Goal: Information Seeking & Learning: Learn about a topic

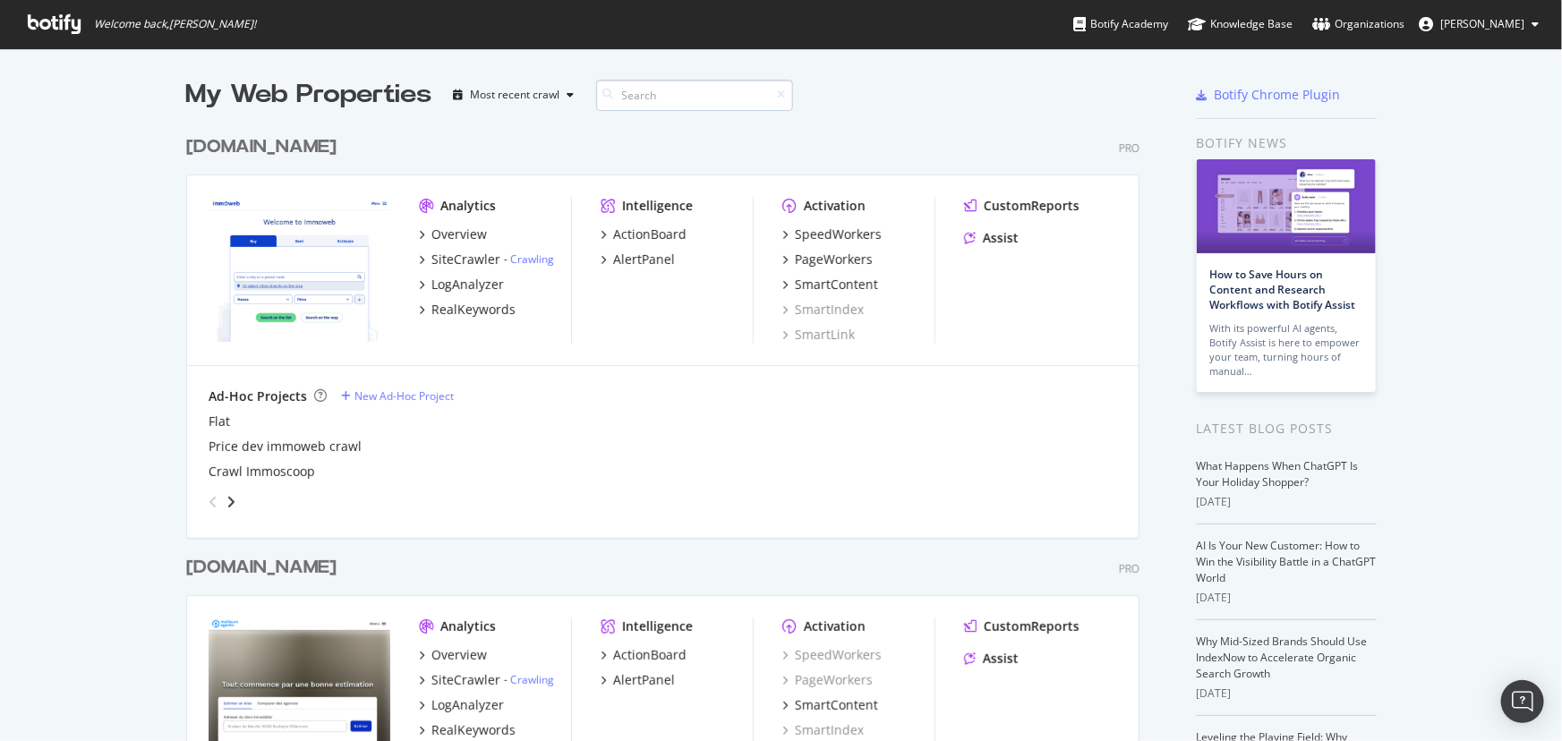
click at [656, 89] on input at bounding box center [694, 95] width 197 height 31
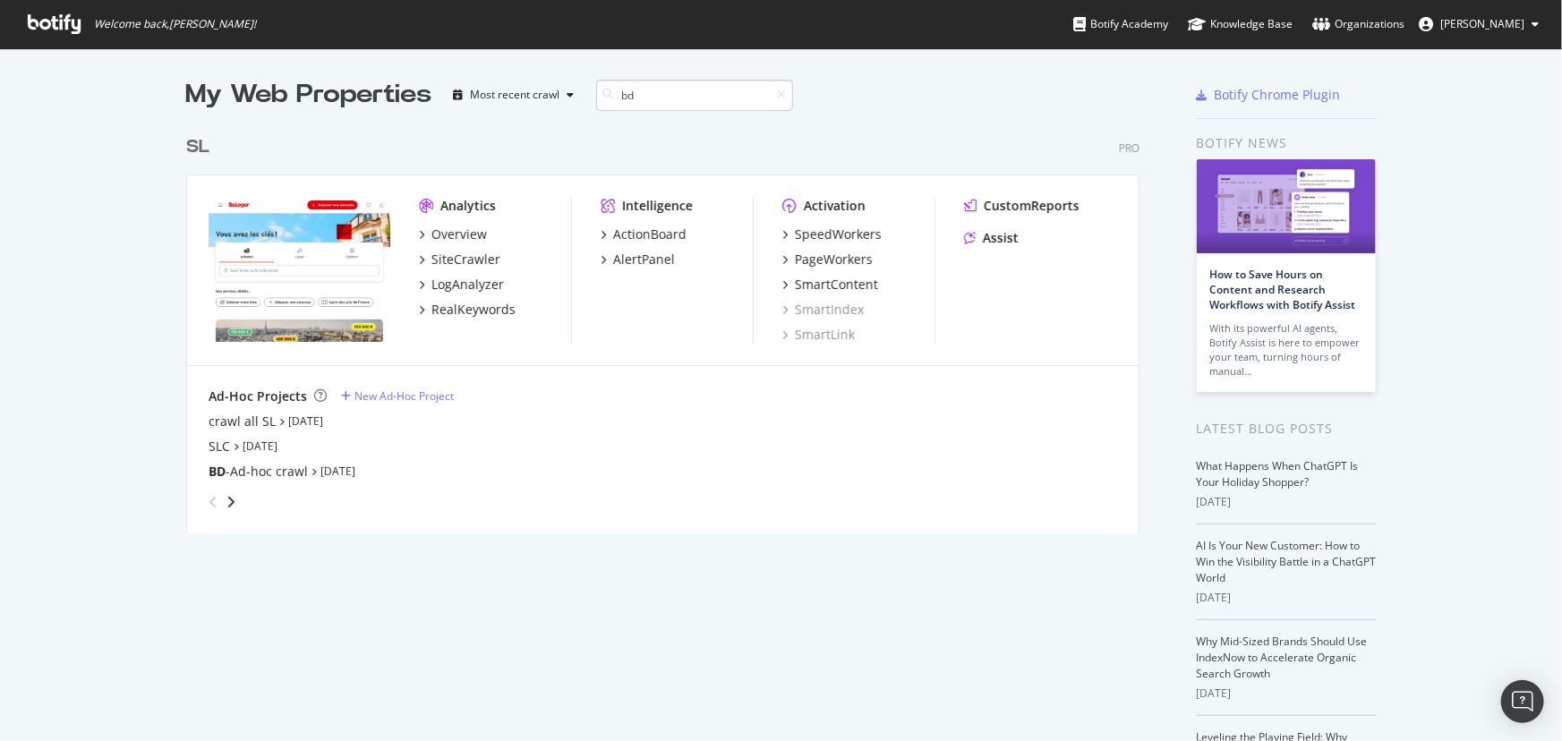
scroll to position [408, 955]
type input "bd"
click at [235, 473] on div "BD -Ad-hoc crawl" at bounding box center [258, 472] width 99 height 18
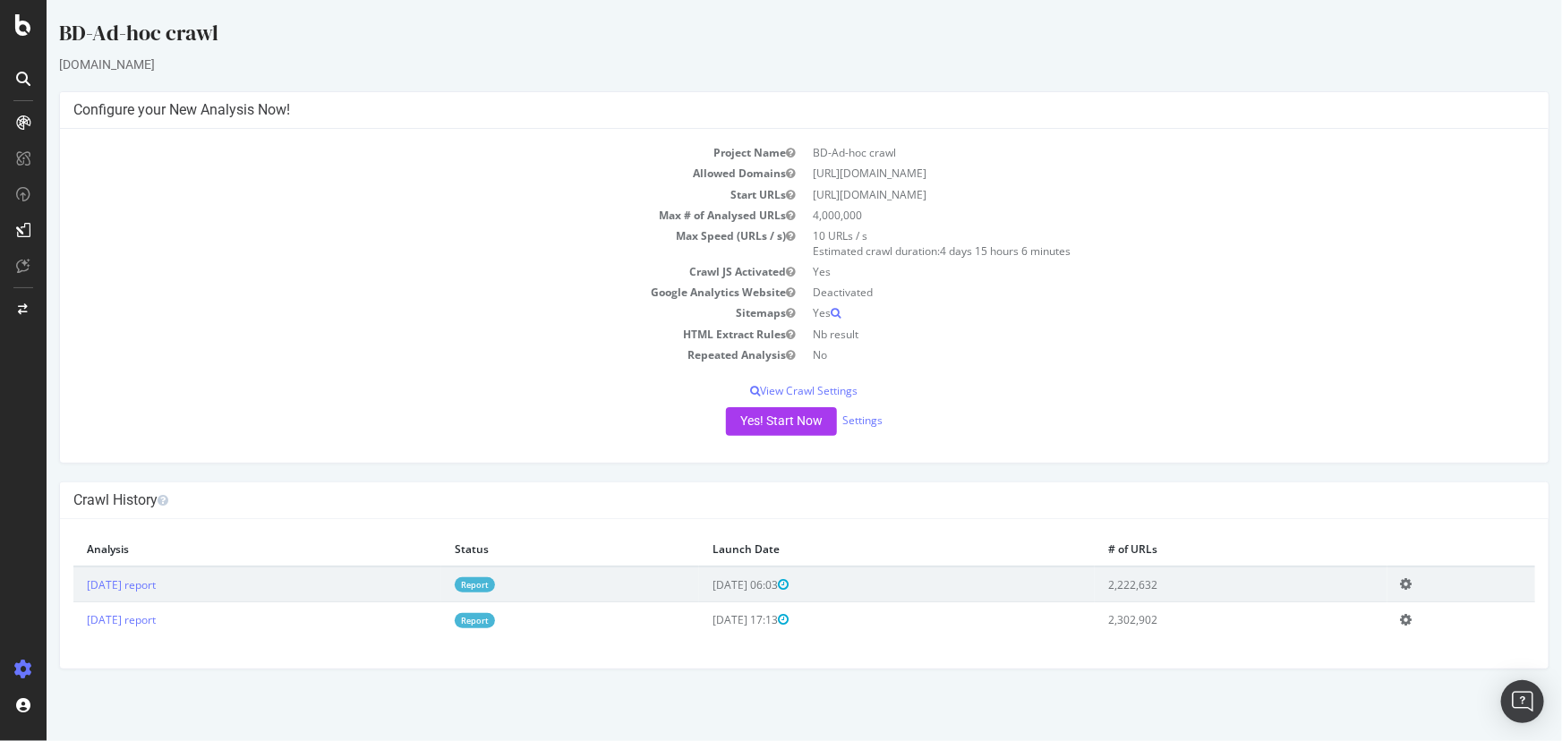
click at [494, 583] on link "Report" at bounding box center [474, 584] width 40 height 15
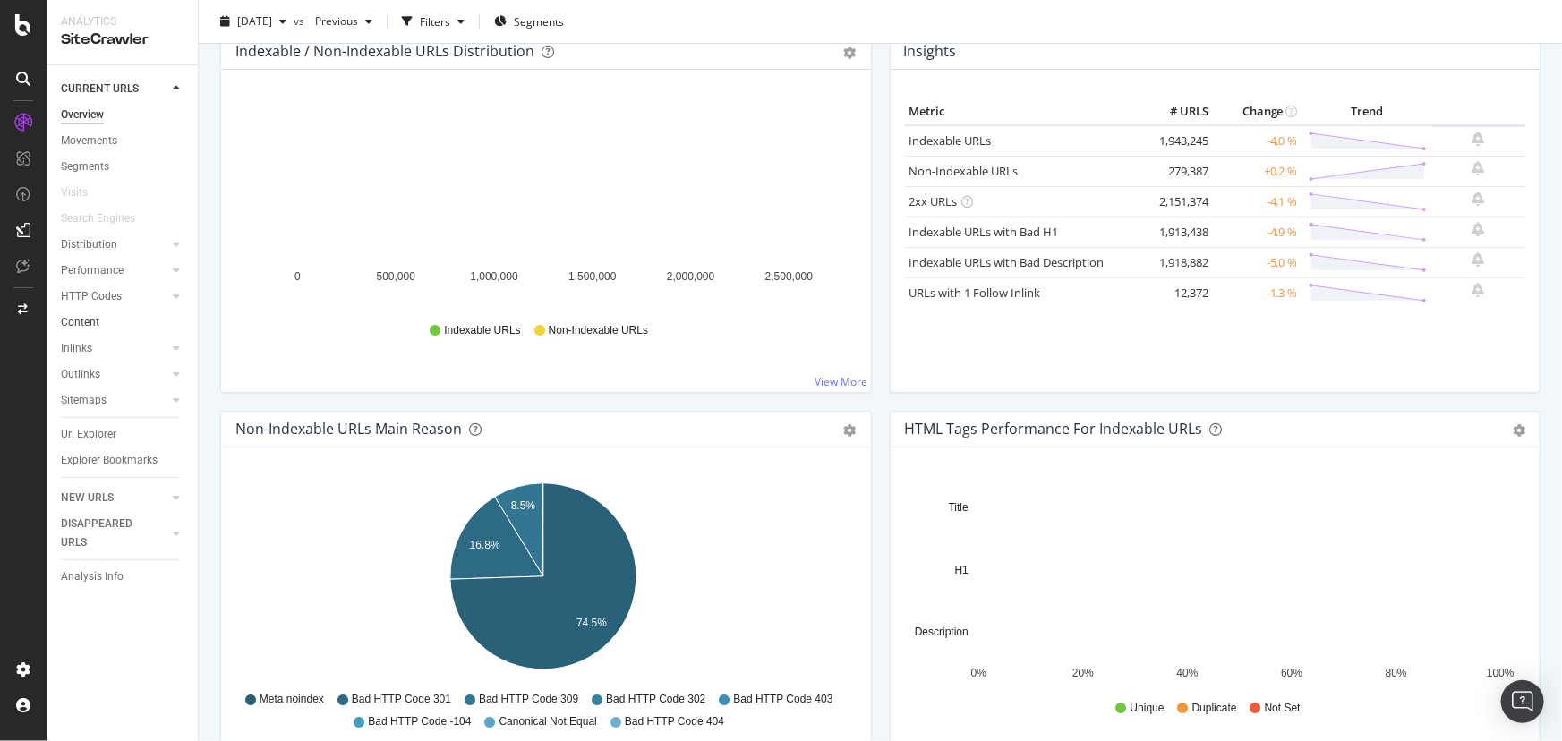
scroll to position [243, 0]
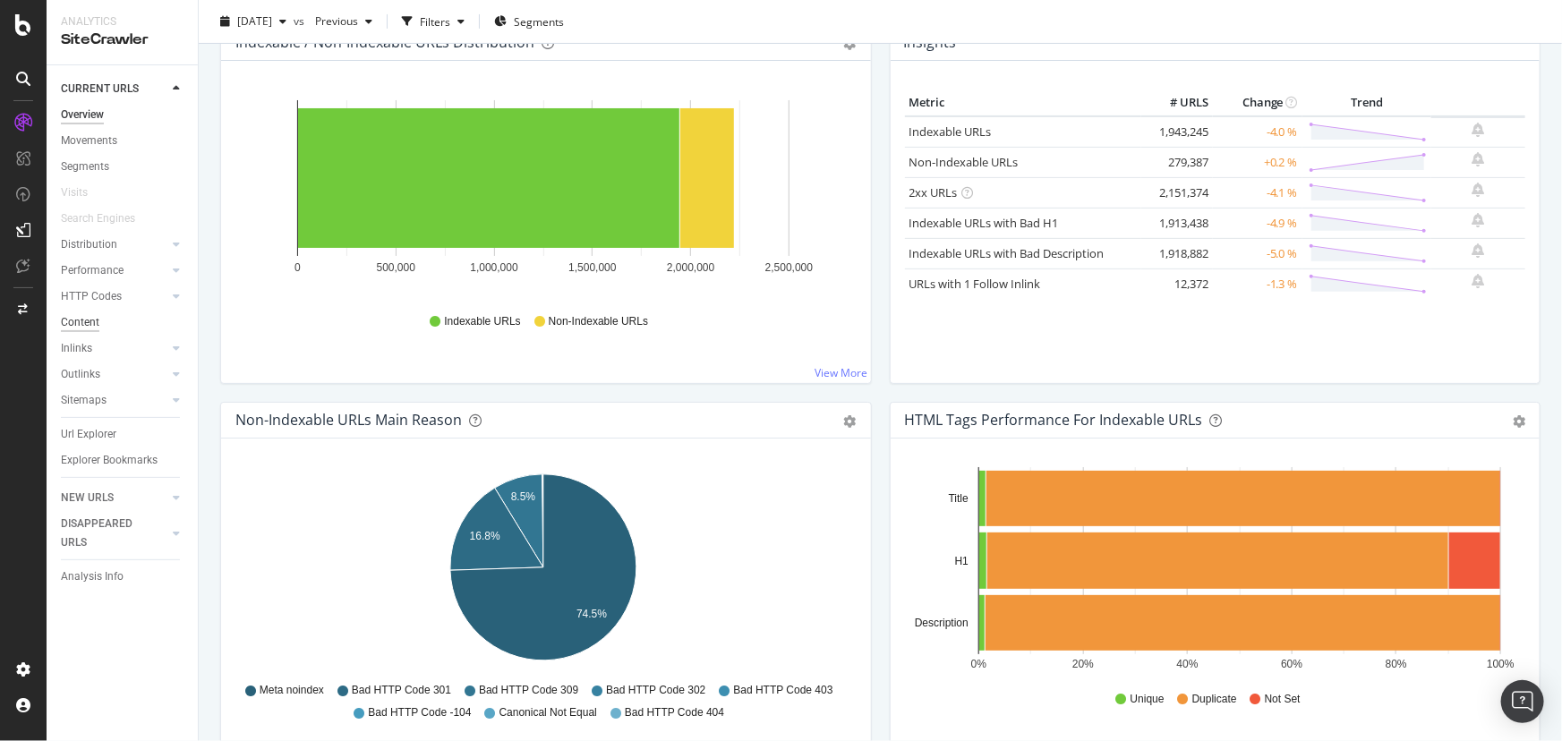
click at [89, 322] on div "Content" at bounding box center [80, 322] width 38 height 19
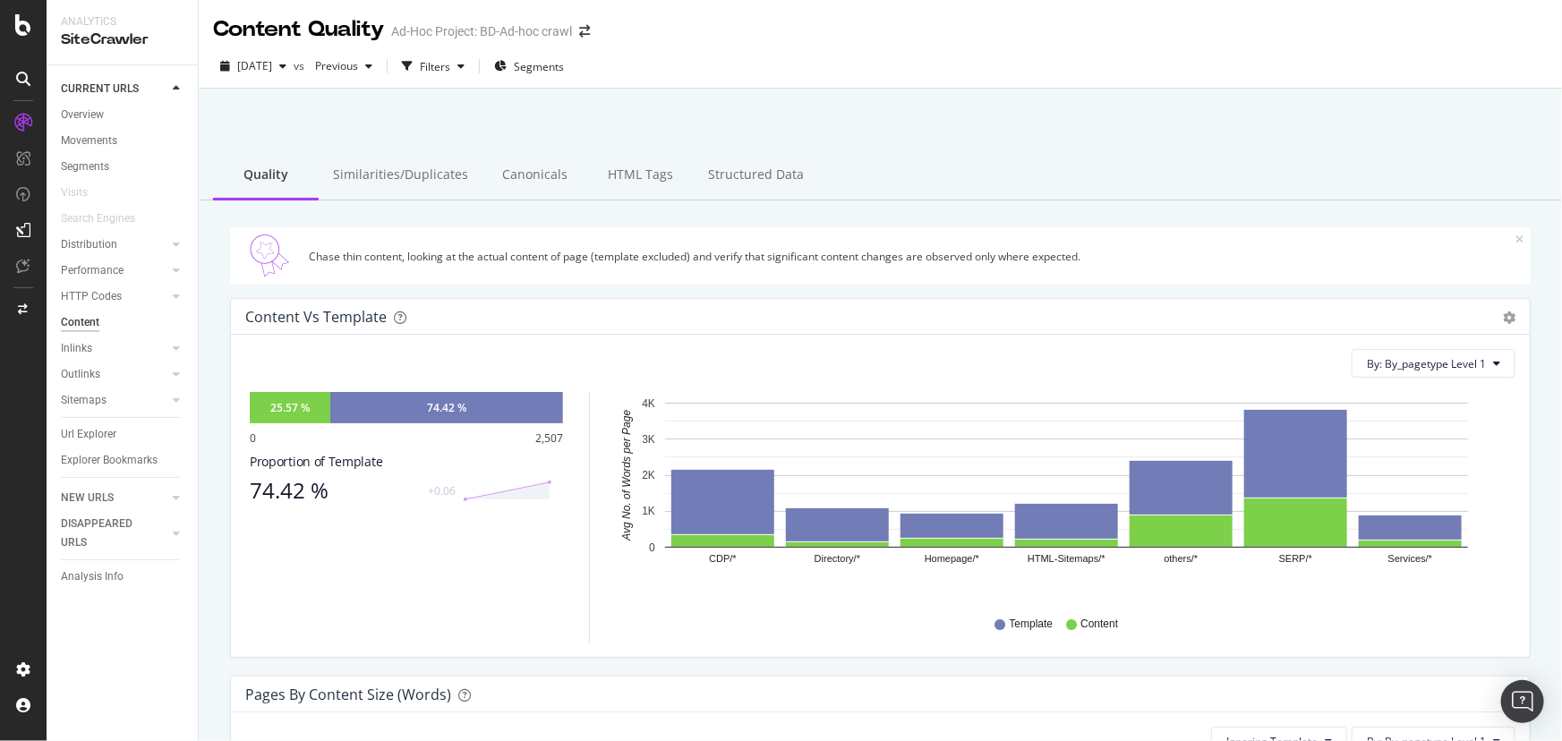
click at [421, 178] on div "Similarities/Duplicates" at bounding box center [401, 175] width 164 height 49
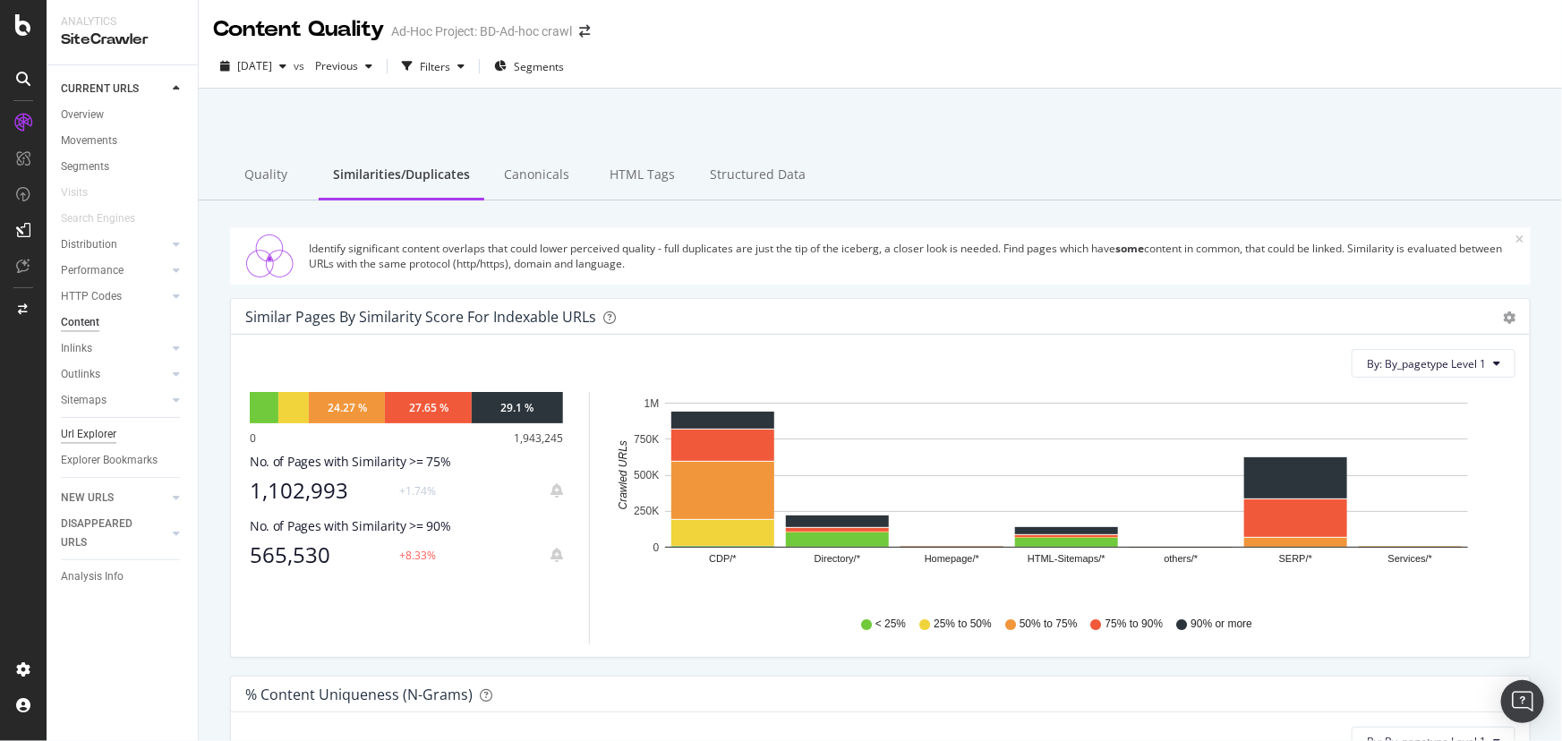
click at [76, 434] on div "Url Explorer" at bounding box center [88, 434] width 55 height 19
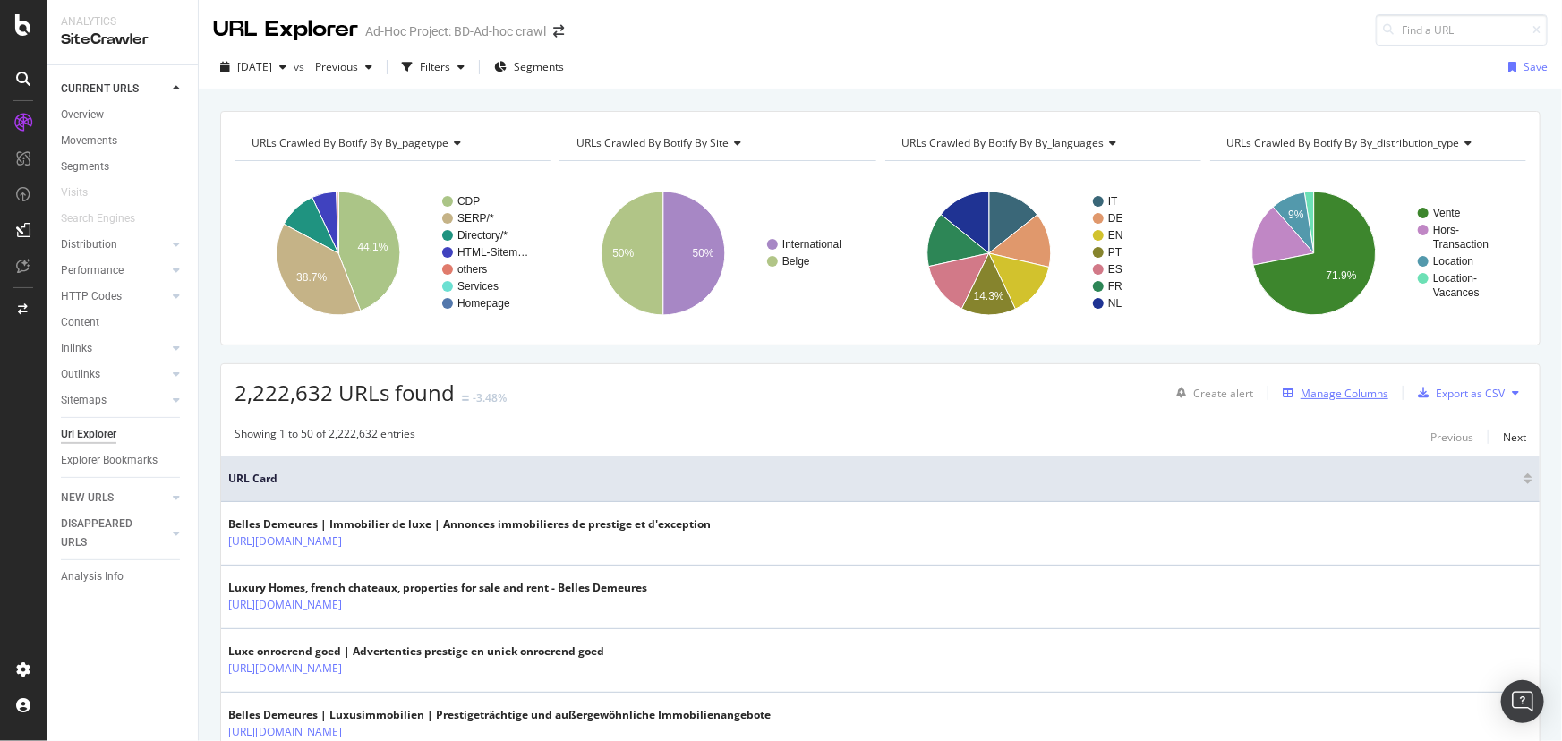
click at [1335, 393] on div "Manage Columns" at bounding box center [1344, 393] width 88 height 15
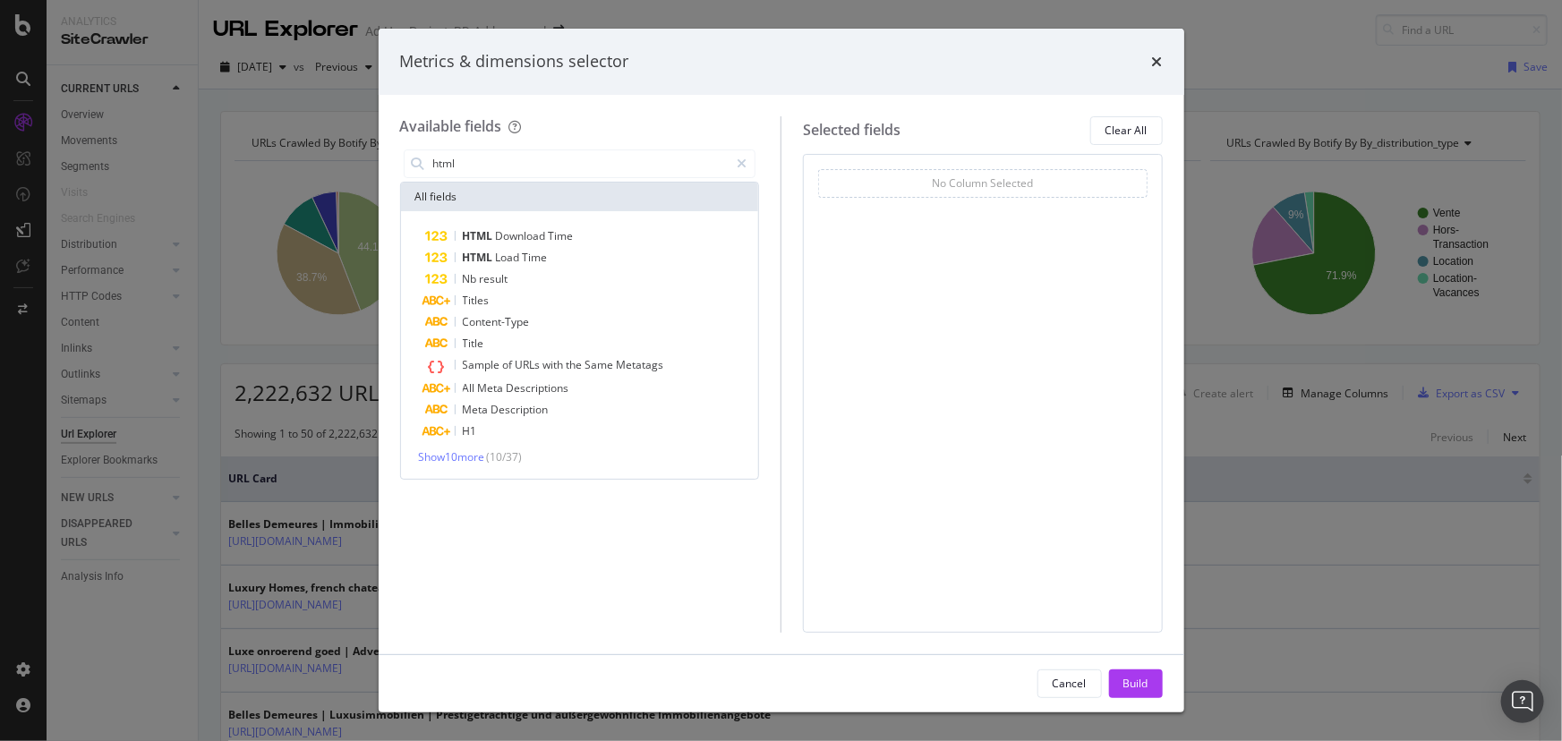
click at [490, 453] on div "Show 10 more ( 10 / 37 )" at bounding box center [580, 456] width 351 height 15
click at [472, 453] on span "Show 10 more" at bounding box center [452, 456] width 66 height 15
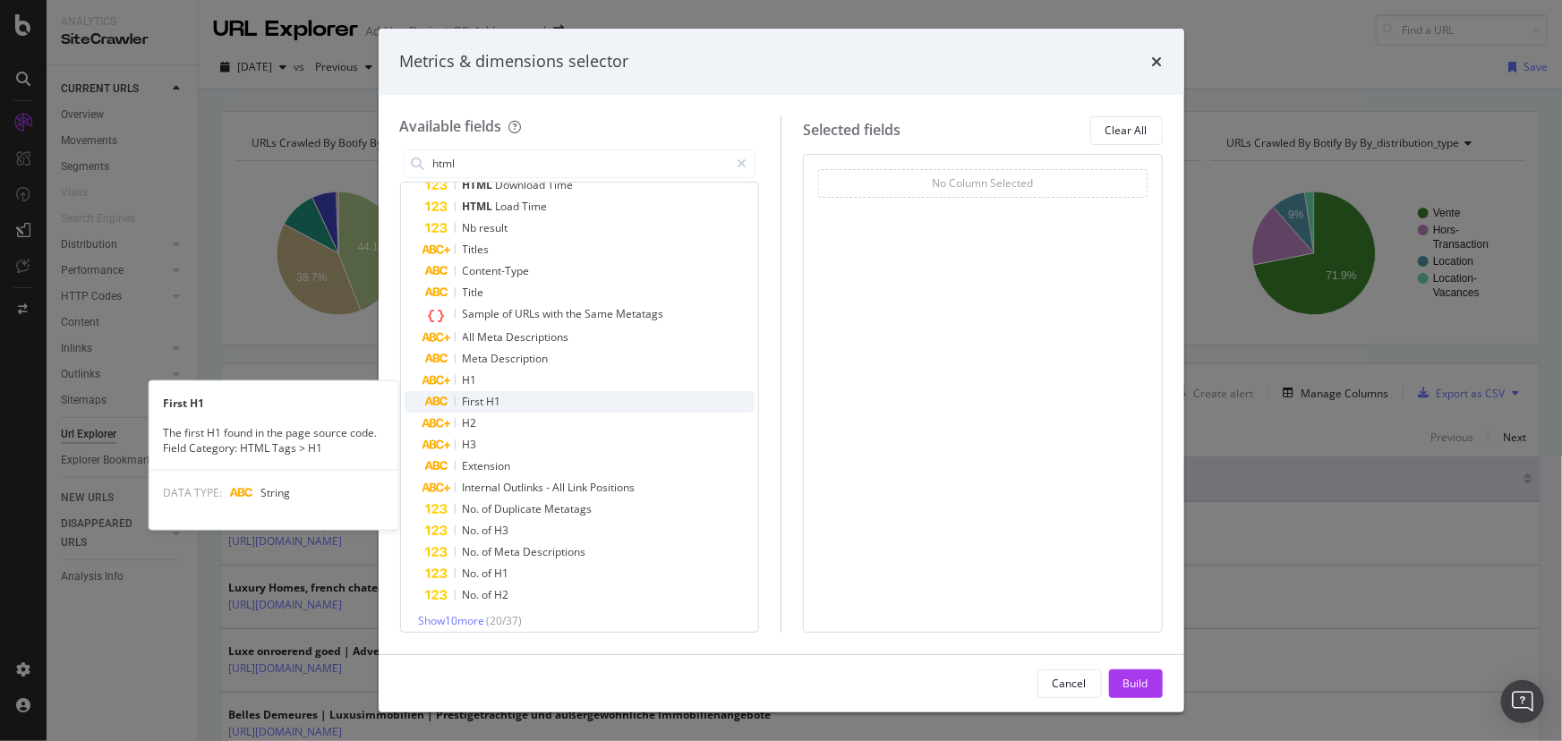
scroll to position [61, 0]
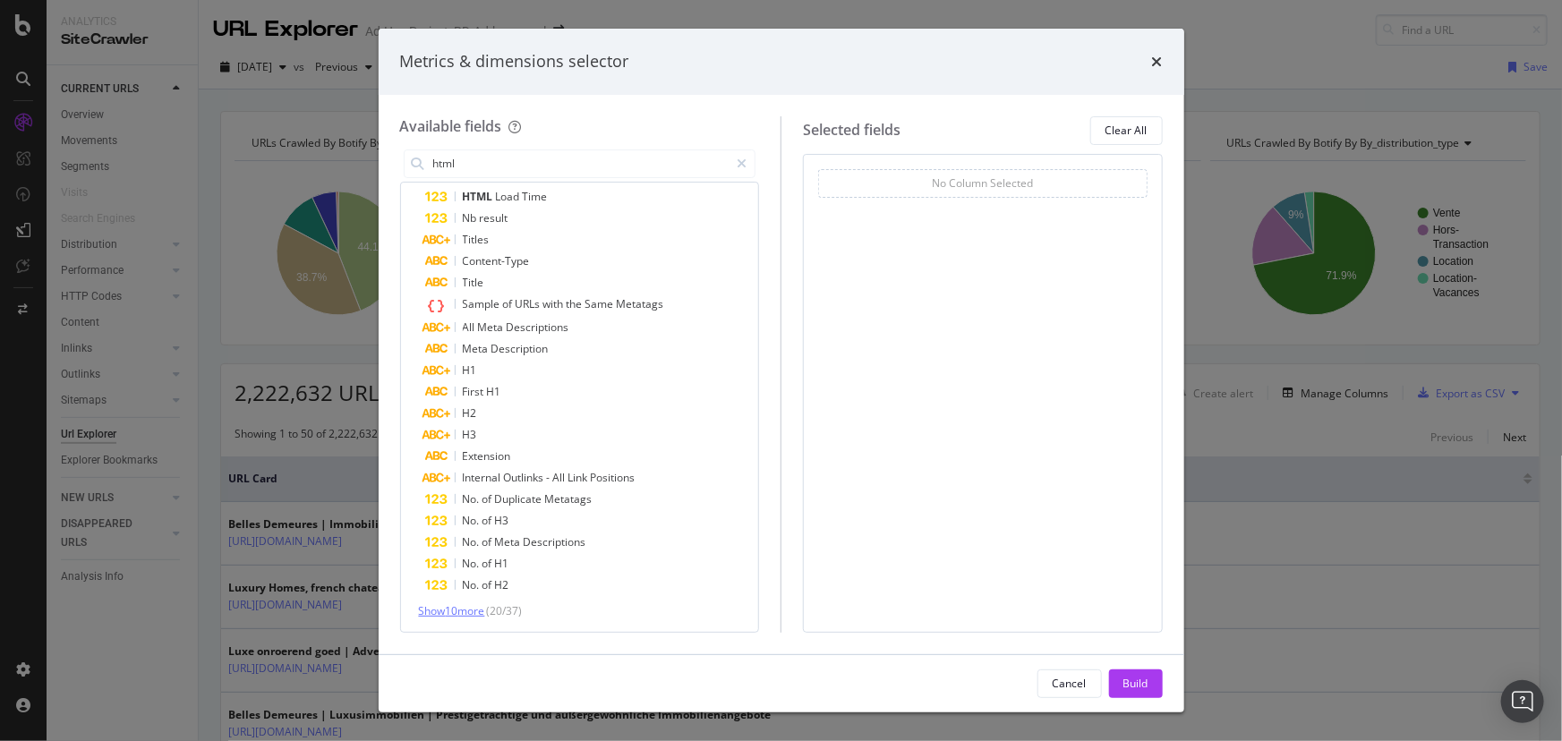
click at [470, 605] on span "Show 10 more" at bounding box center [452, 610] width 66 height 15
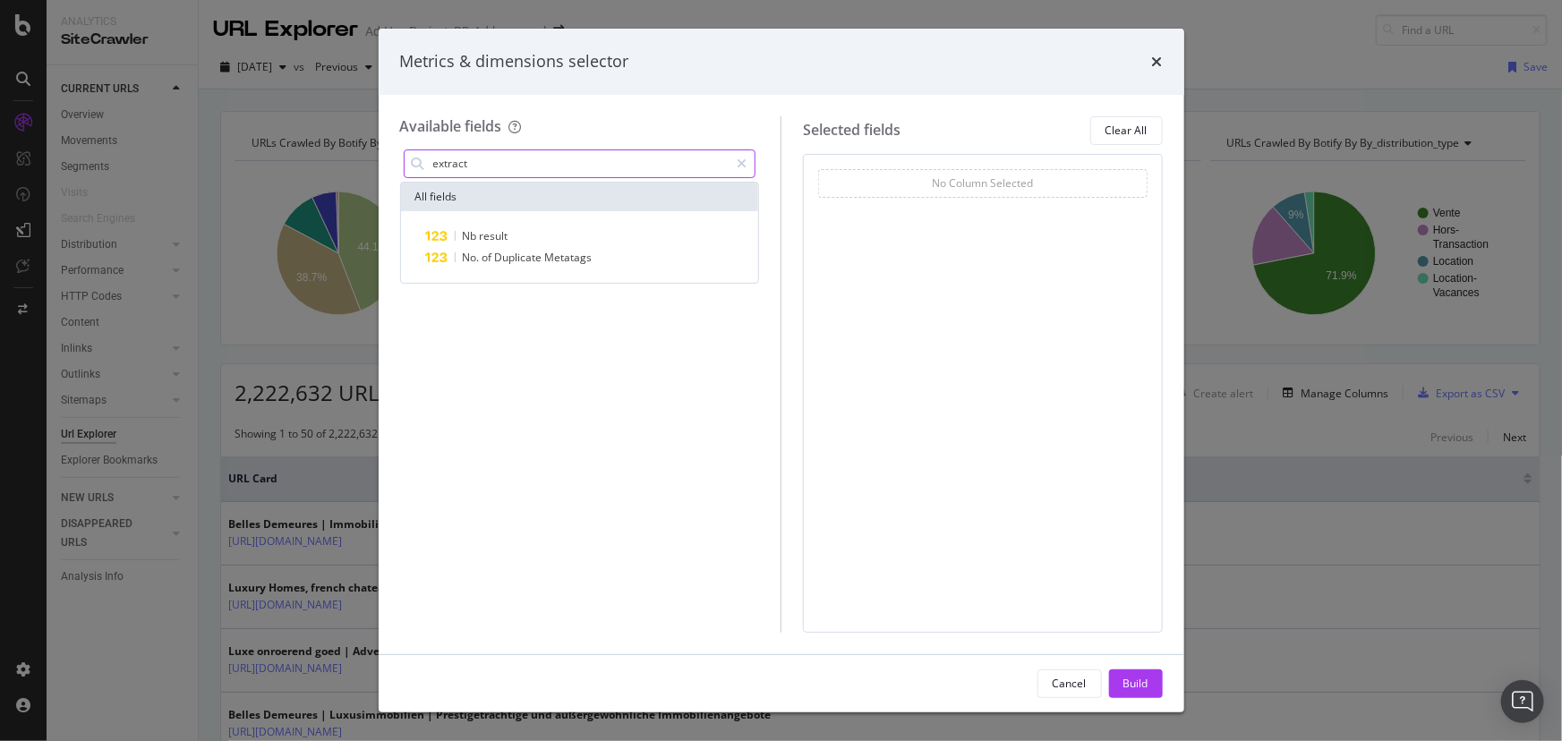
scroll to position [0, 0]
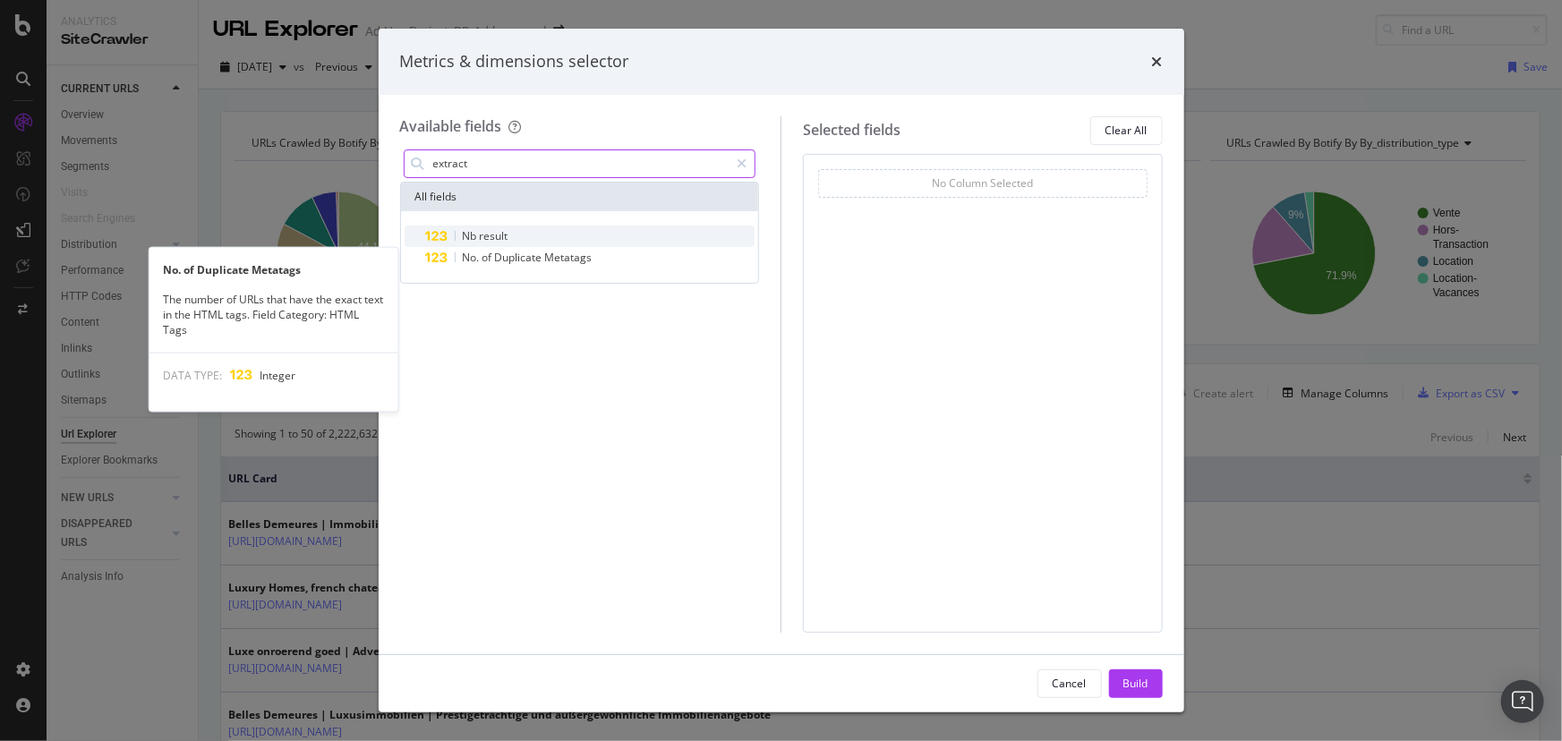
type input "extract"
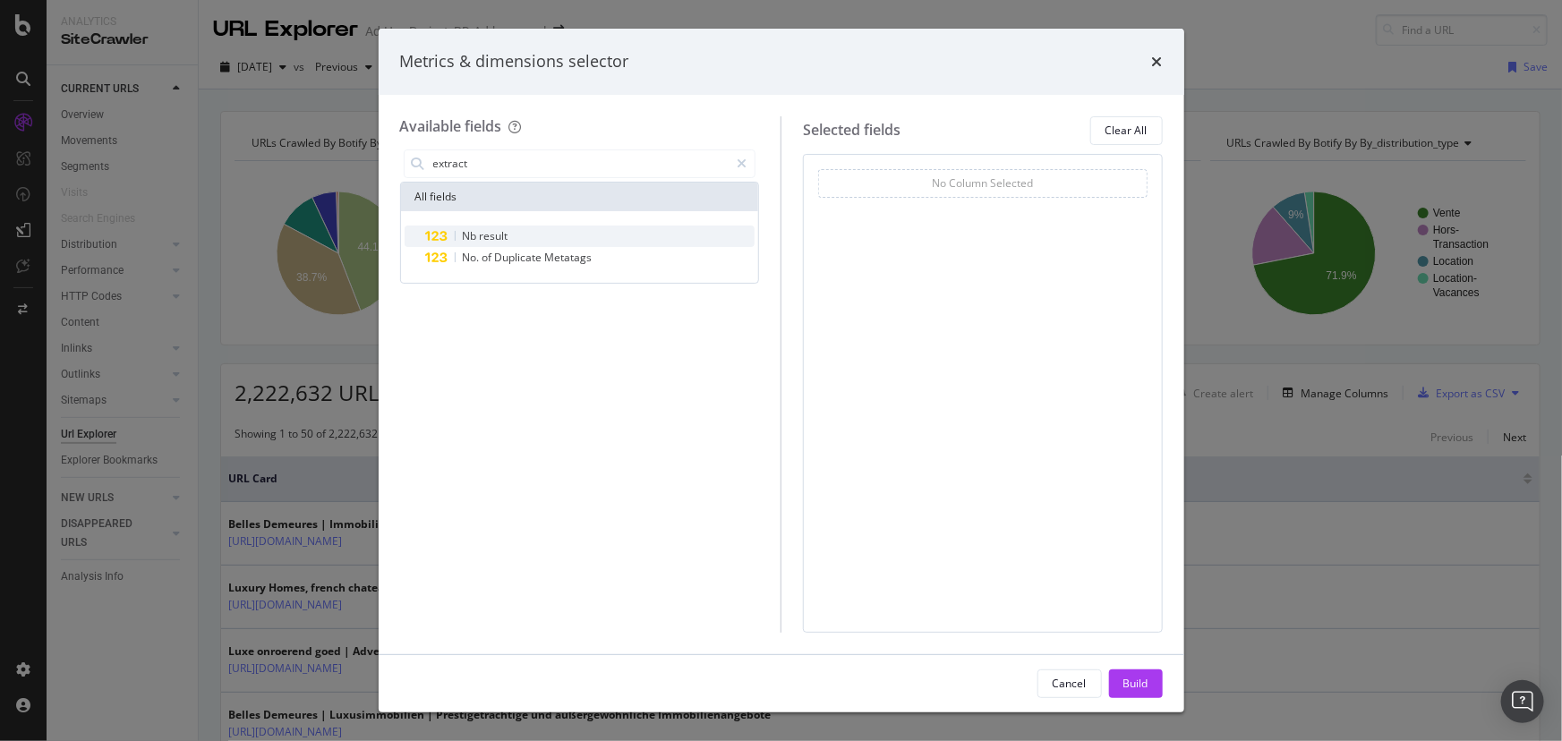
click at [563, 237] on div "Nb result" at bounding box center [590, 236] width 329 height 21
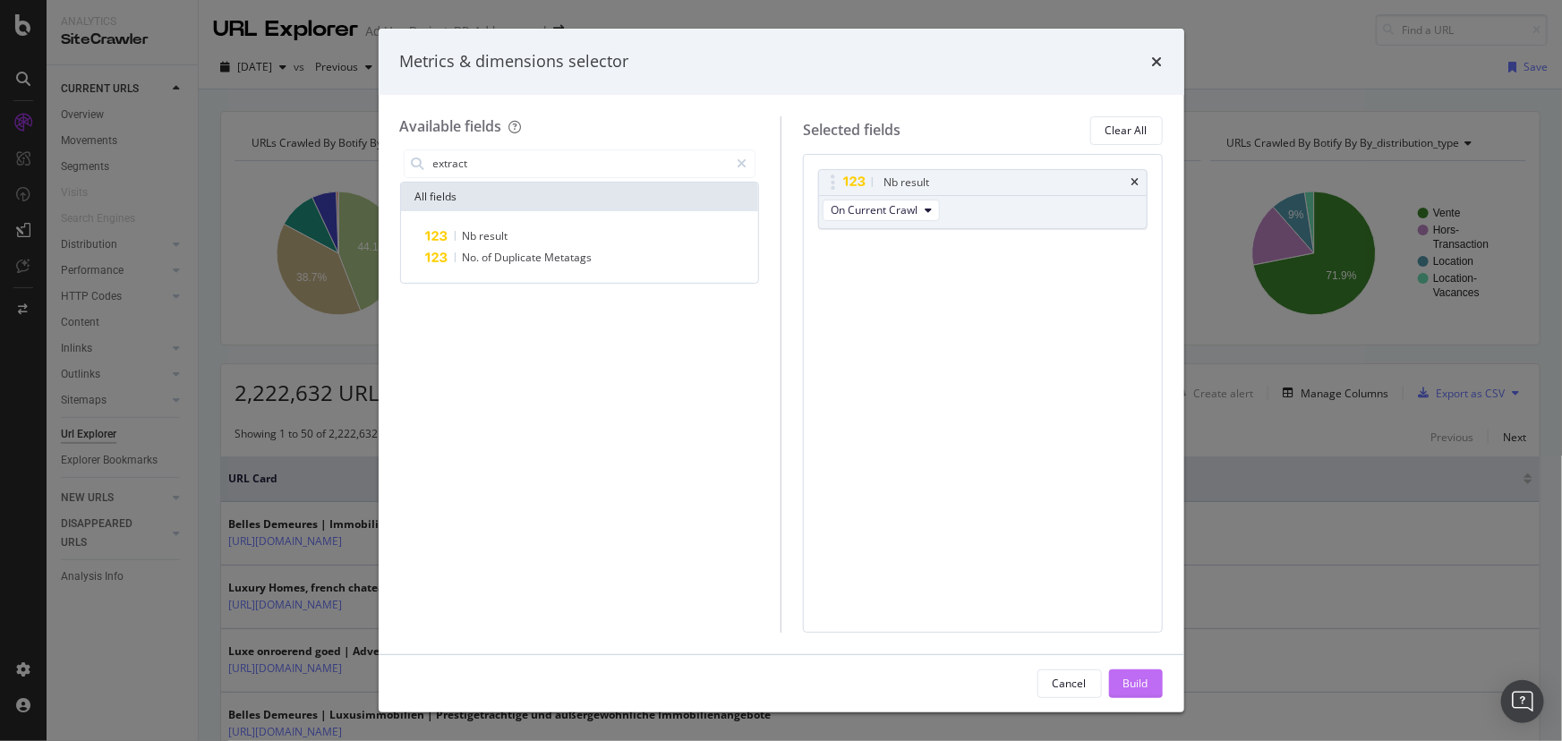
click at [1132, 677] on div "Build" at bounding box center [1135, 683] width 25 height 15
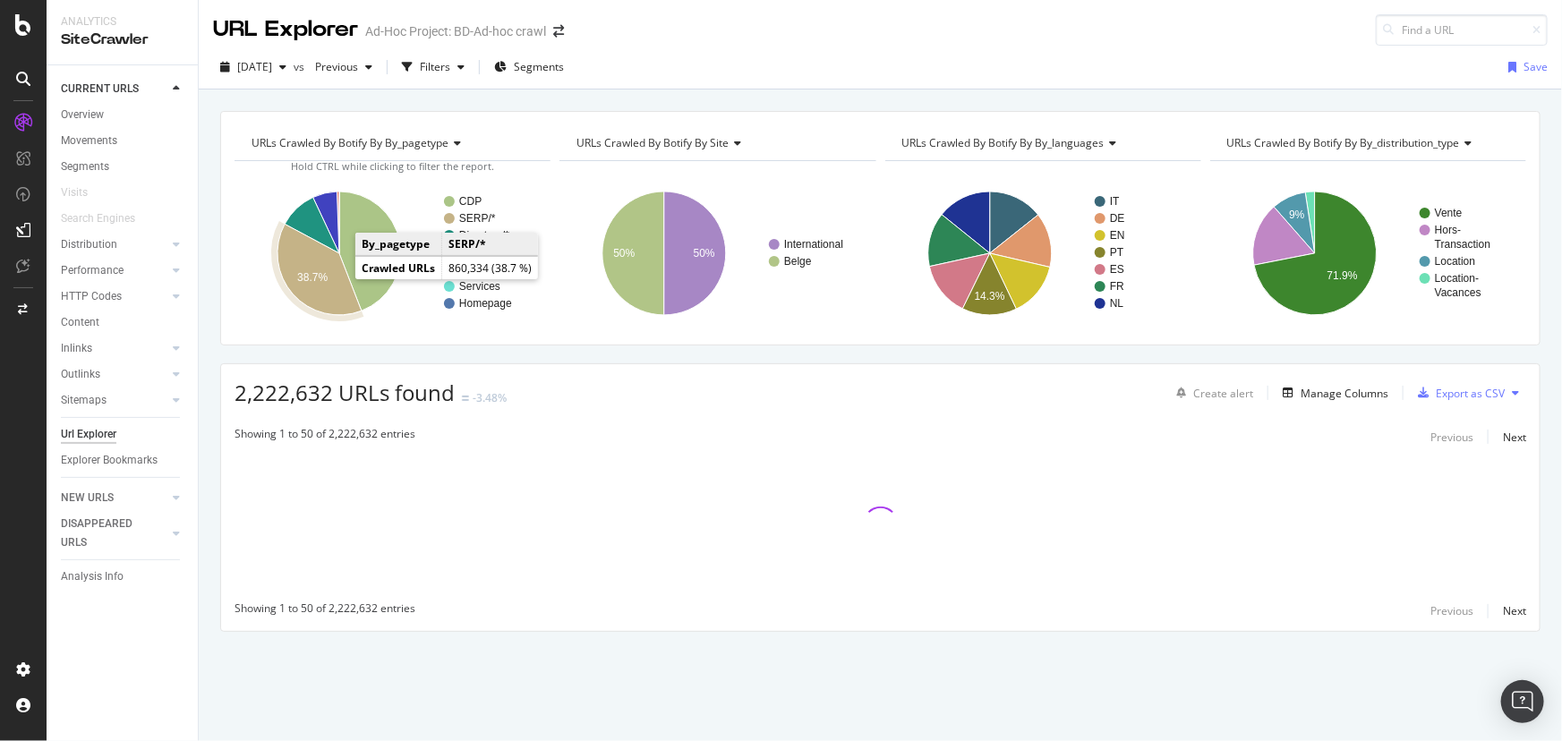
click at [334, 278] on icon "A chart." at bounding box center [319, 269] width 84 height 91
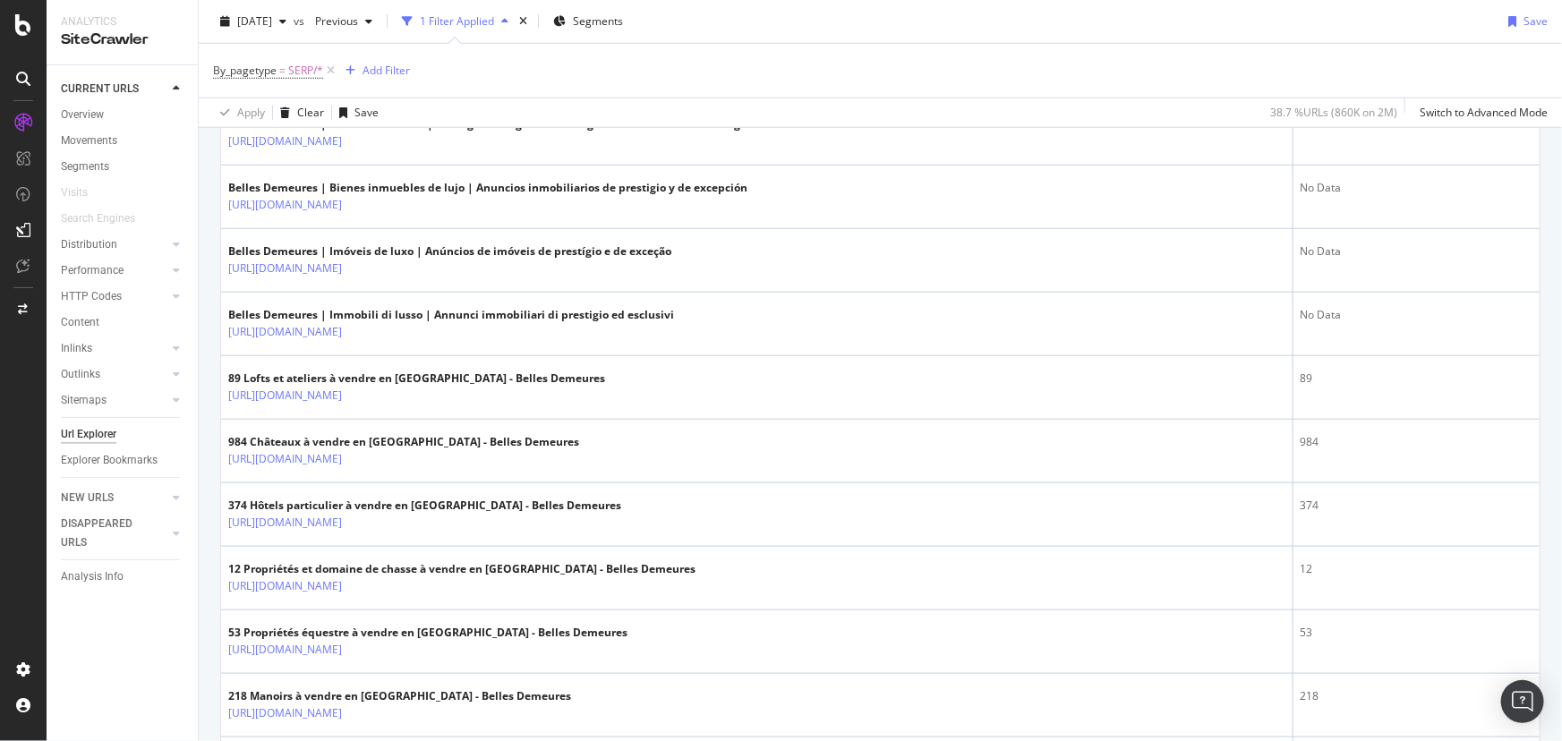
scroll to position [1220, 0]
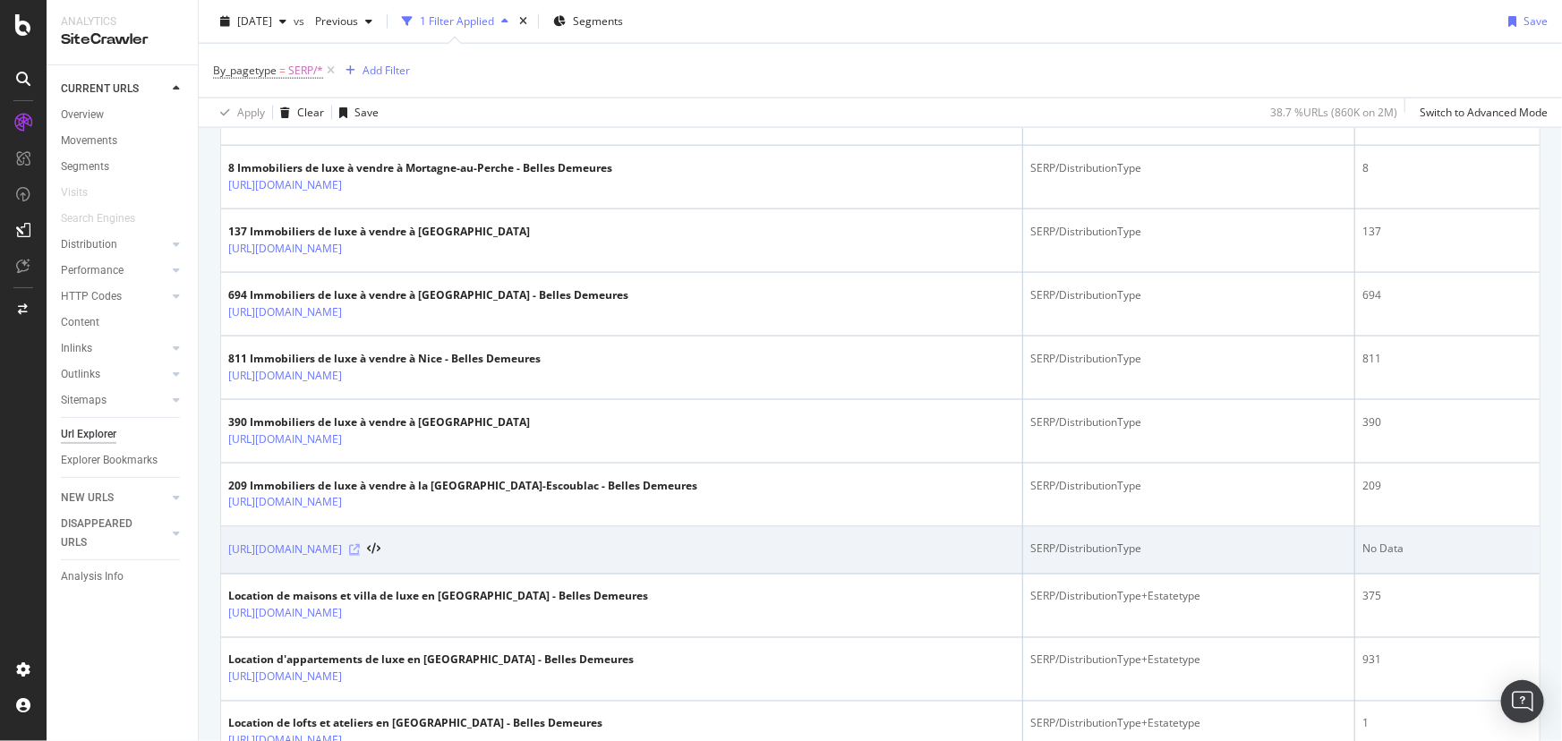
click at [360, 550] on icon at bounding box center [354, 550] width 11 height 11
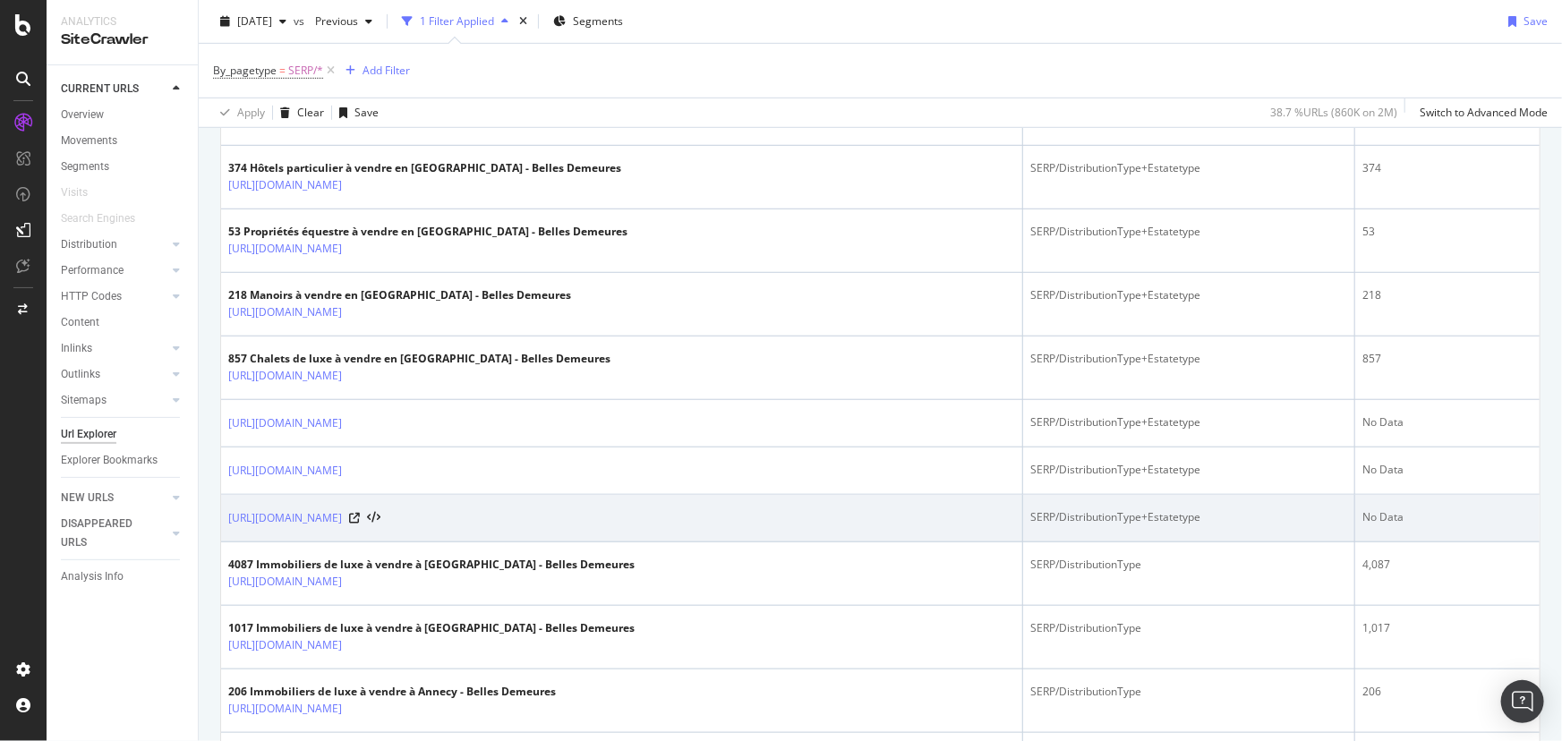
scroll to position [0, 0]
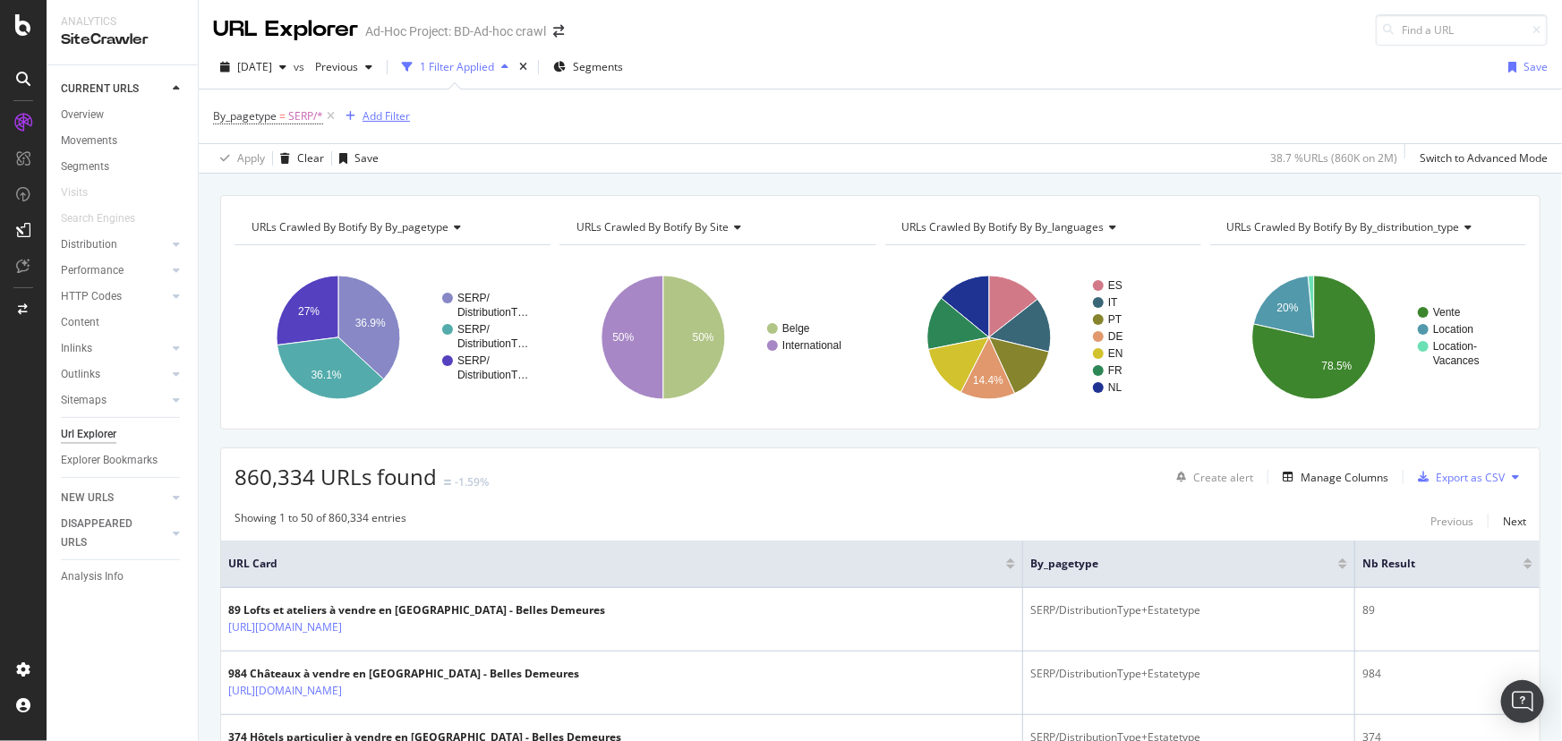
click at [383, 111] on div "Add Filter" at bounding box center [385, 115] width 47 height 15
click at [1523, 567] on div at bounding box center [1527, 567] width 9 height 4
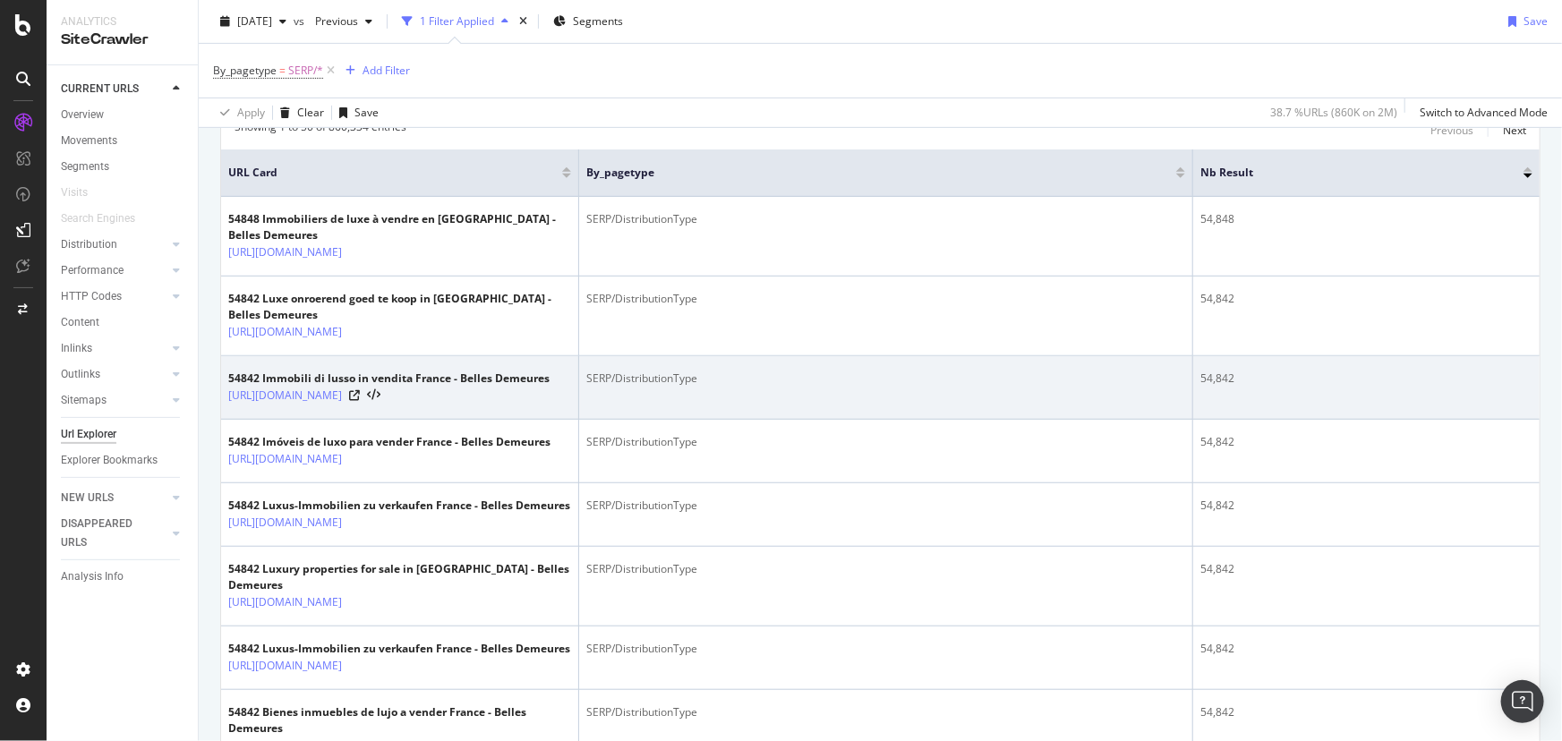
scroll to position [362, 0]
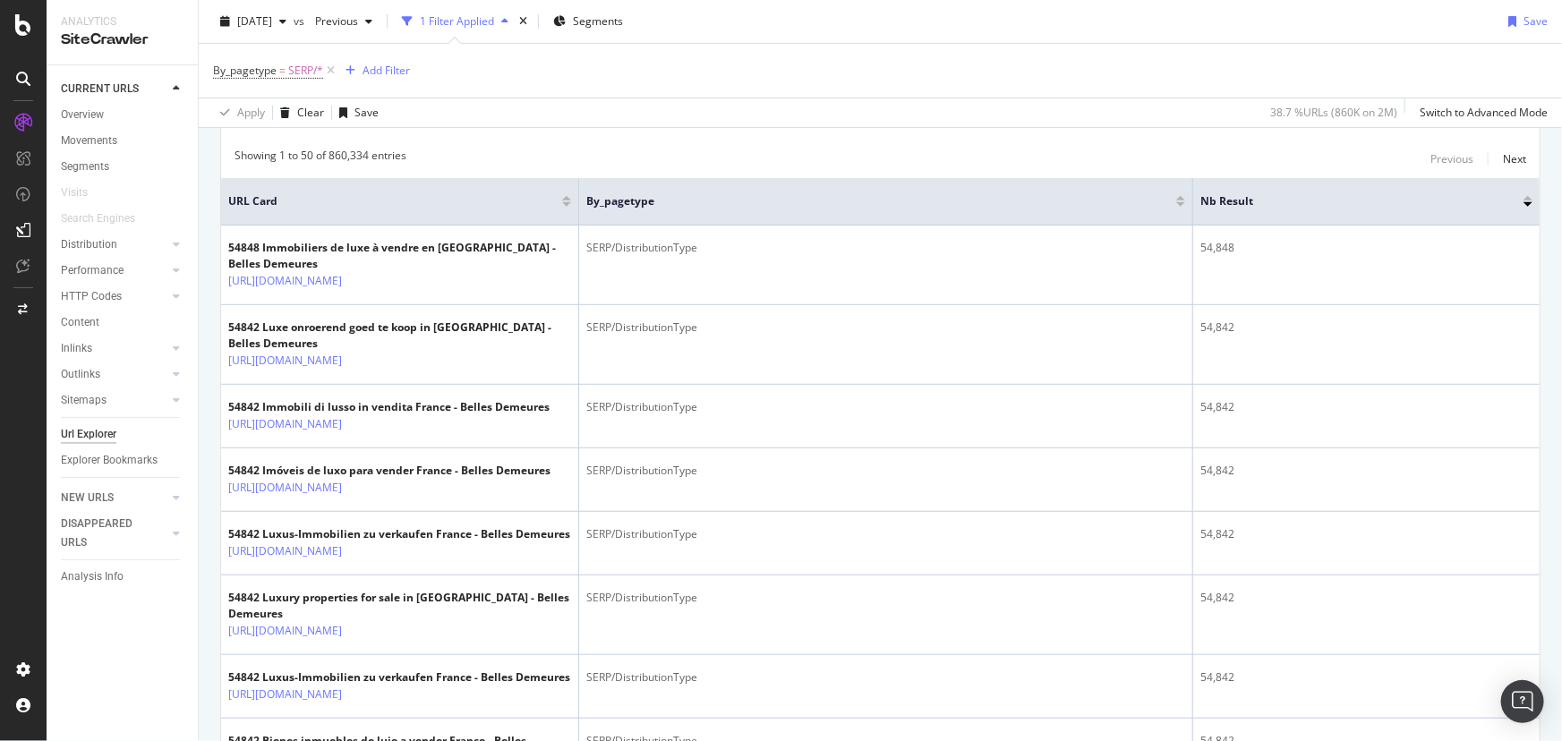
click at [1523, 198] on div at bounding box center [1527, 198] width 9 height 4
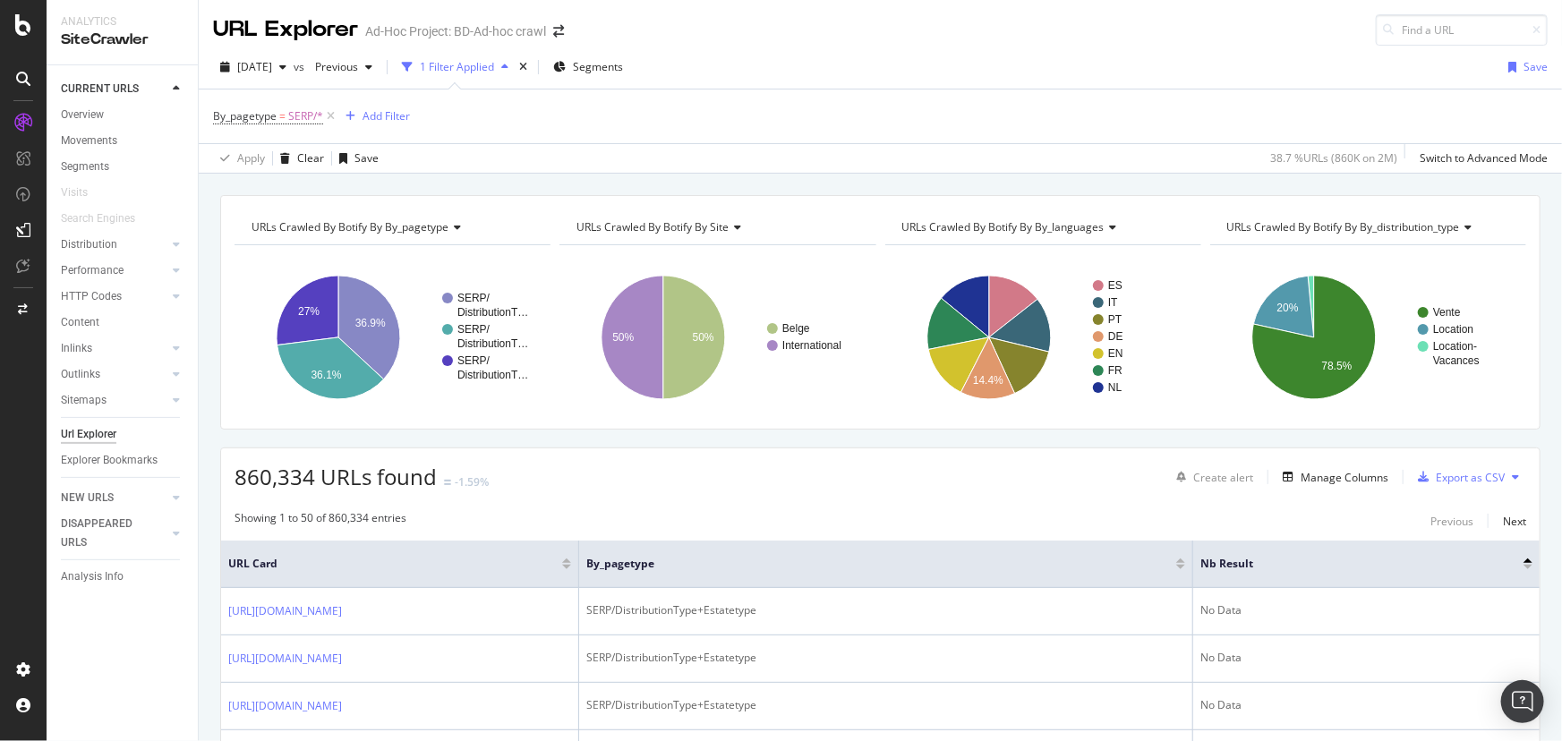
click at [1299, 225] on span "URLs Crawled By Botify By by_distribution_type" at bounding box center [1343, 226] width 233 height 15
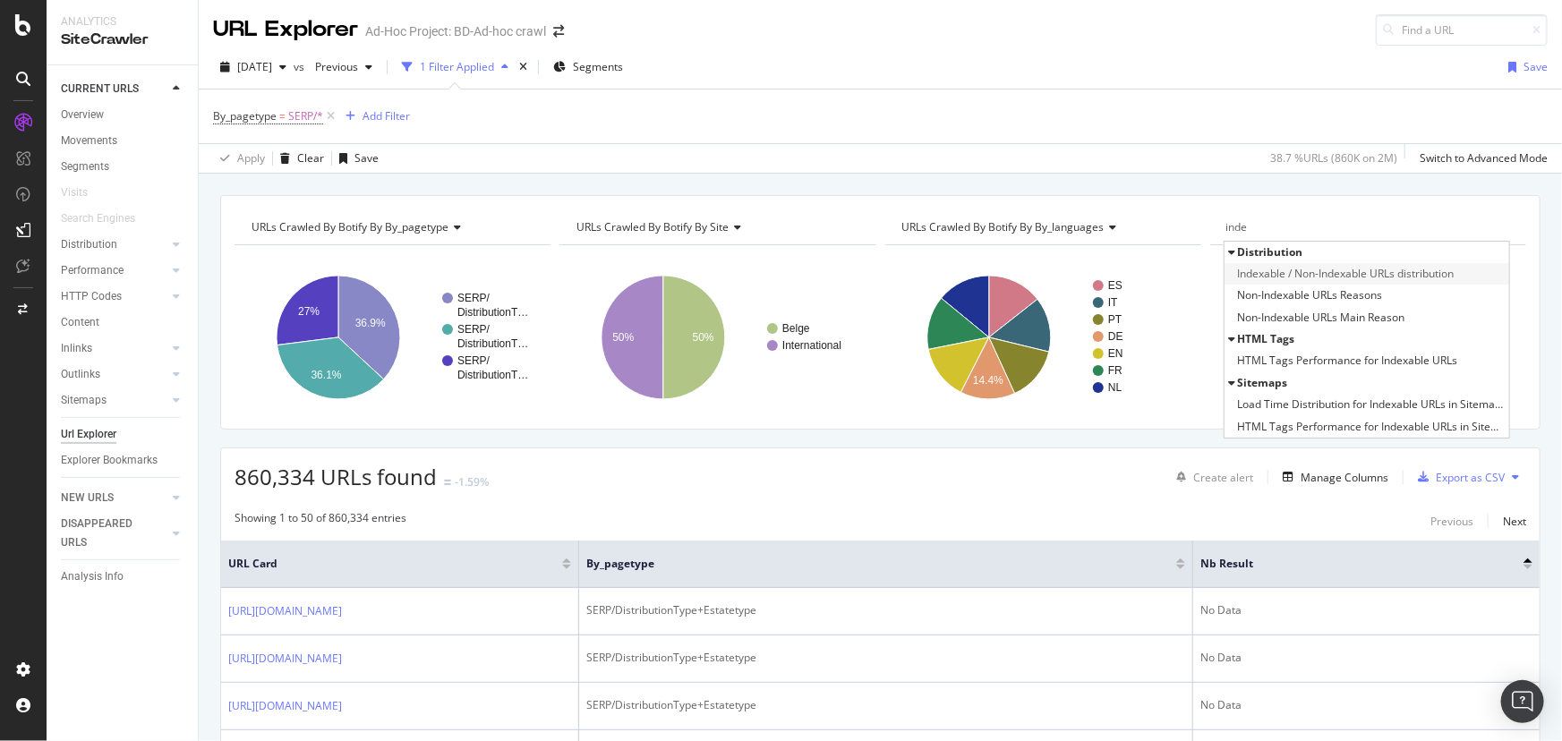
type input "inde"
click at [1307, 274] on span "Indexable / Non-Indexable URLs distribution" at bounding box center [1346, 274] width 217 height 18
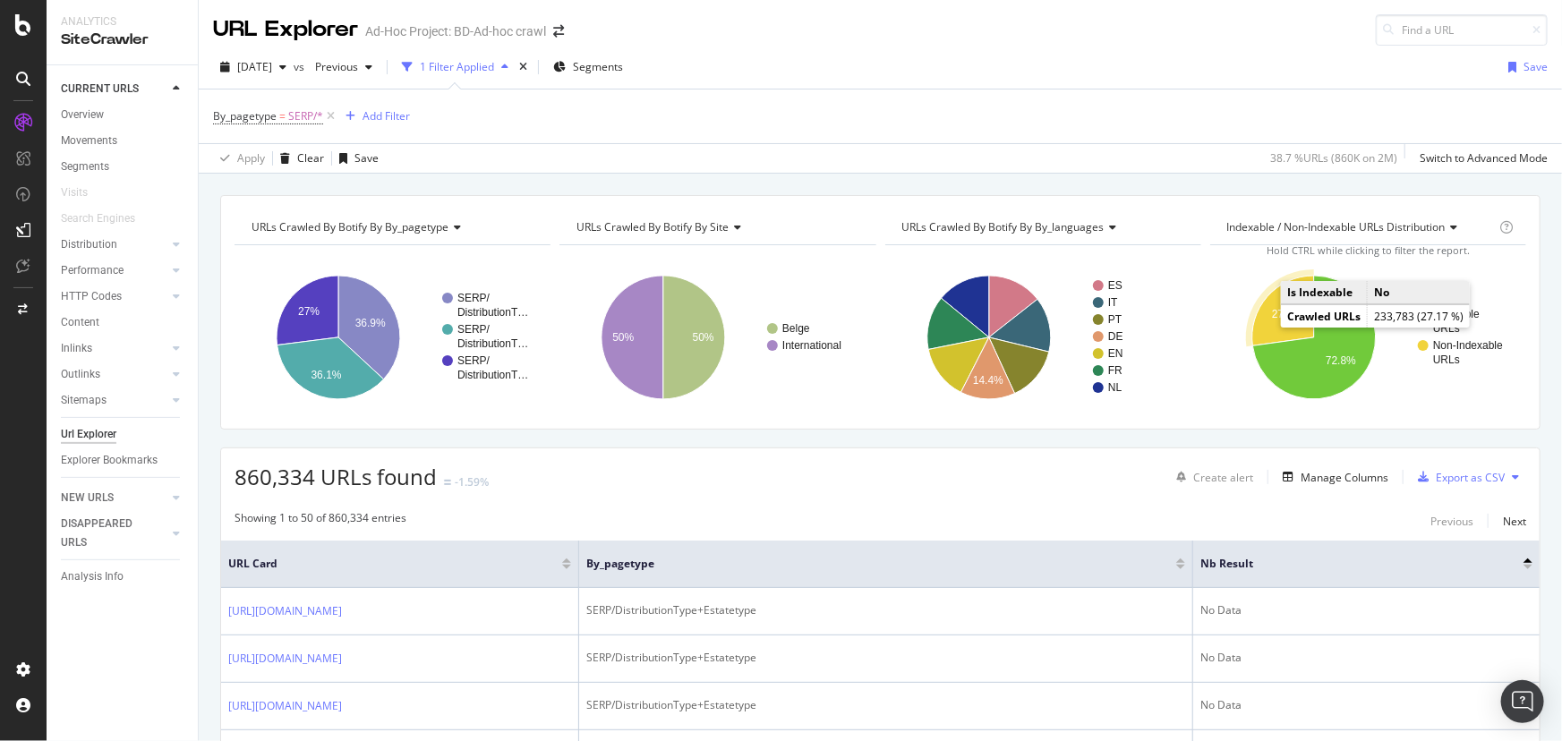
drag, startPoint x: 1265, startPoint y: 333, endPoint x: 1147, endPoint y: 425, distance: 149.1
click at [1262, 322] on icon "A chart." at bounding box center [1283, 311] width 62 height 70
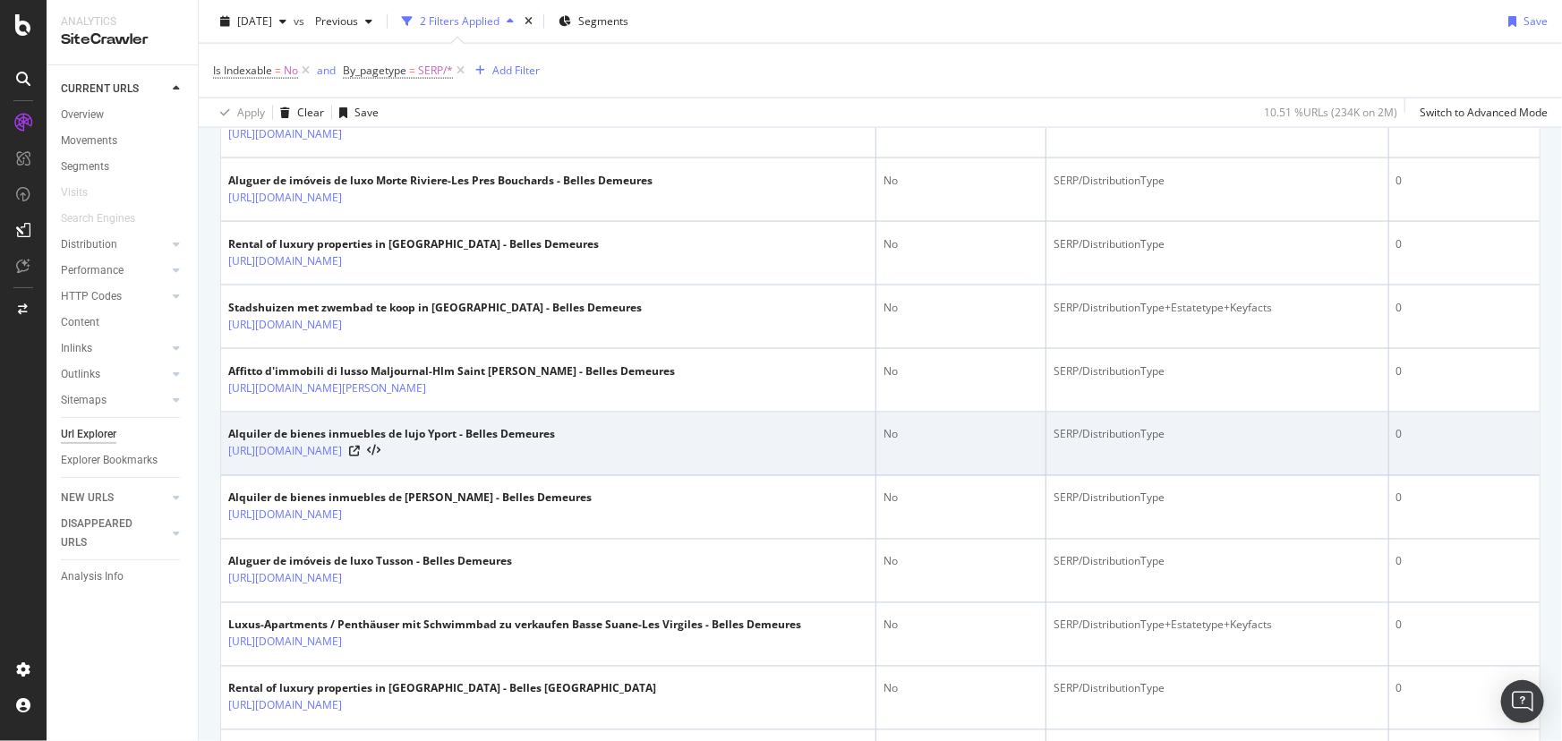
scroll to position [1546, 0]
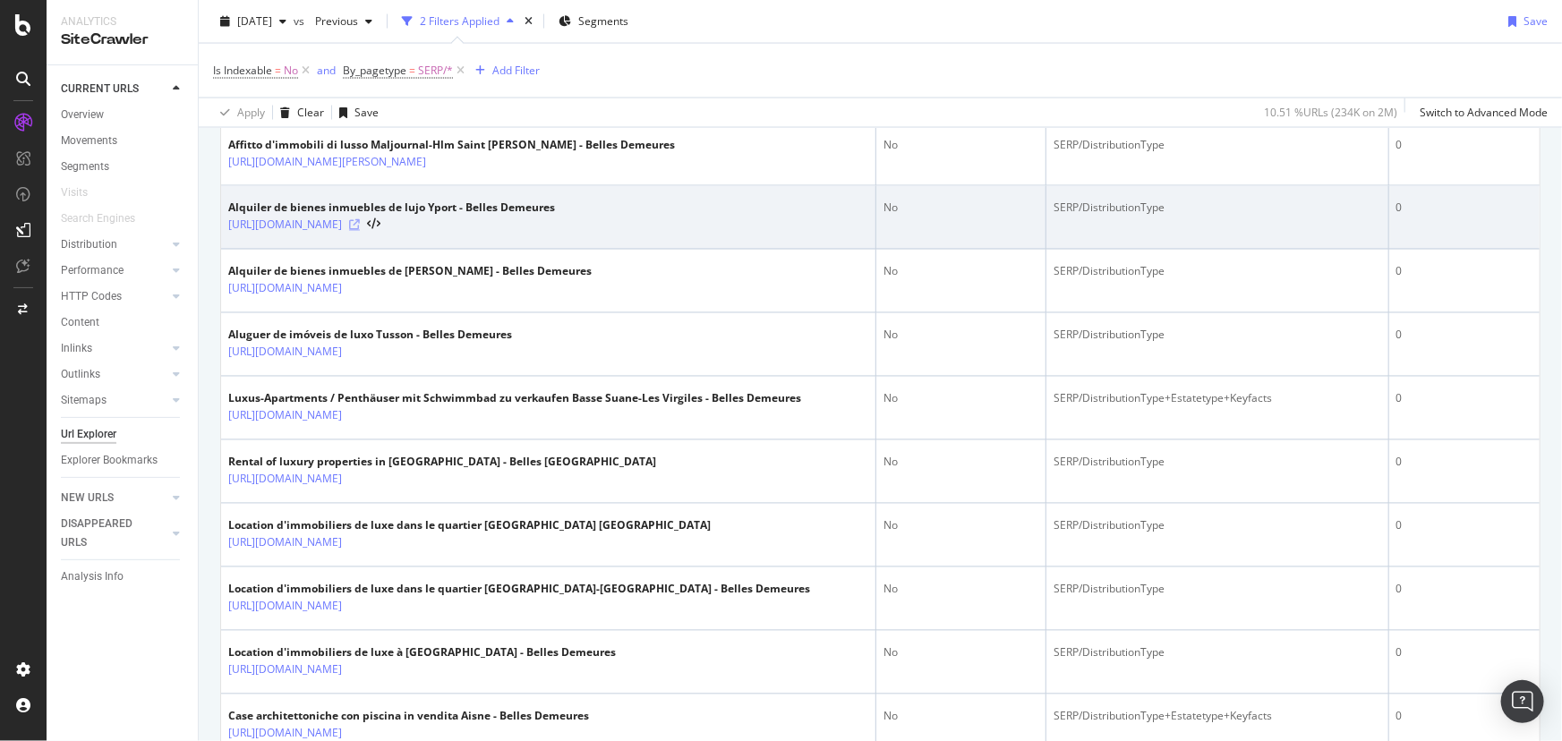
click at [360, 231] on icon at bounding box center [354, 225] width 11 height 11
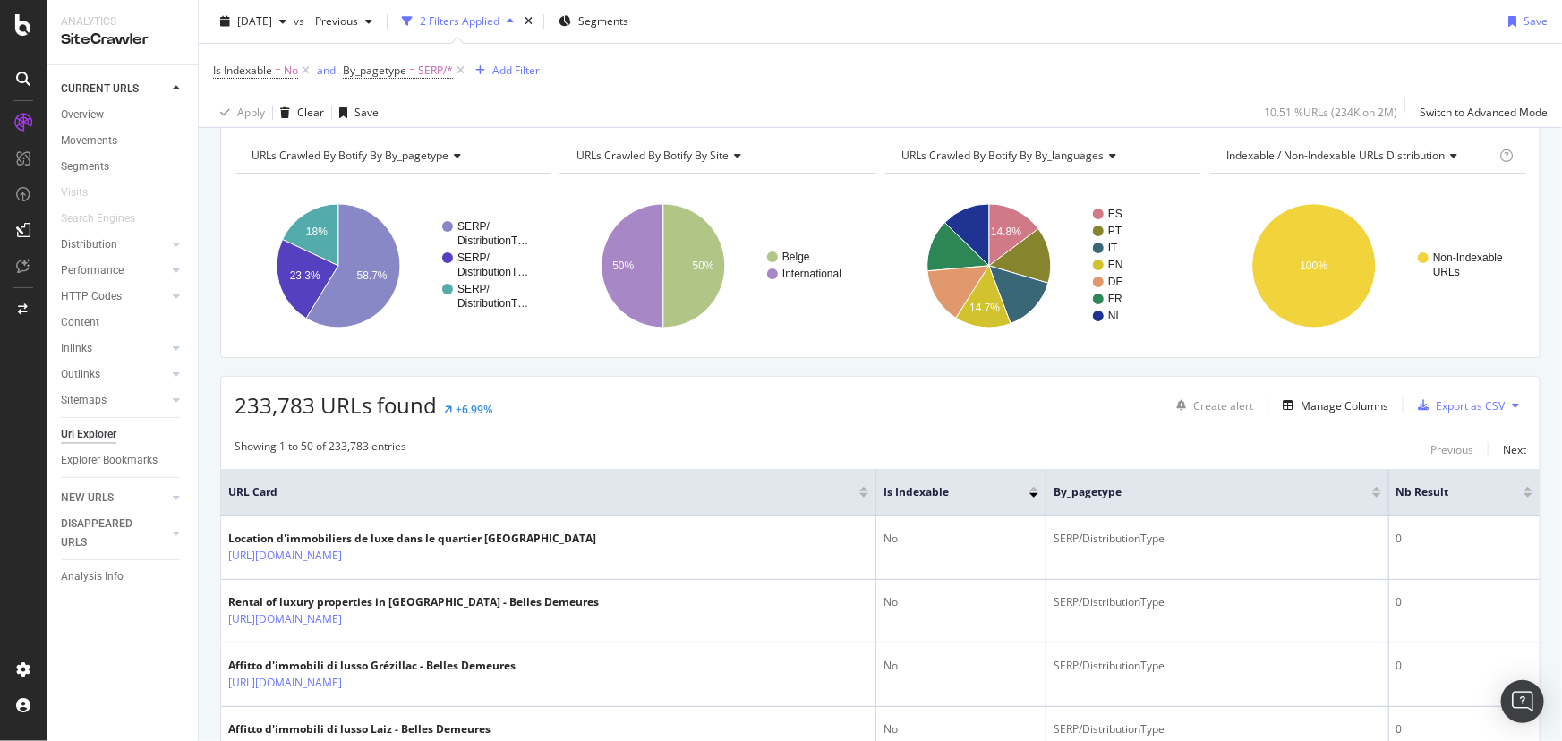
scroll to position [0, 0]
